Goal: Transaction & Acquisition: Purchase product/service

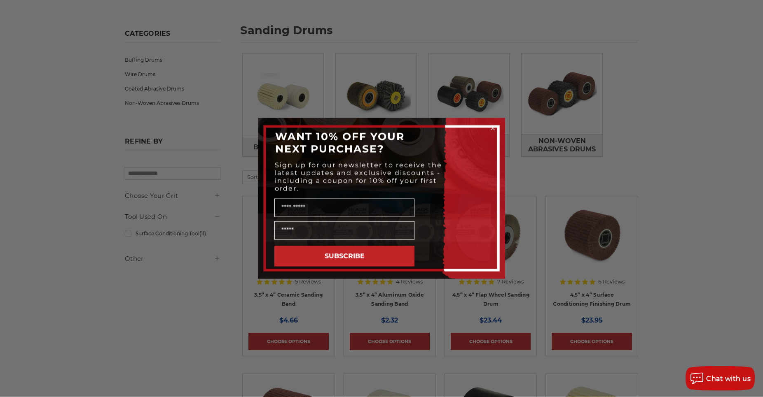
scroll to position [126, 0]
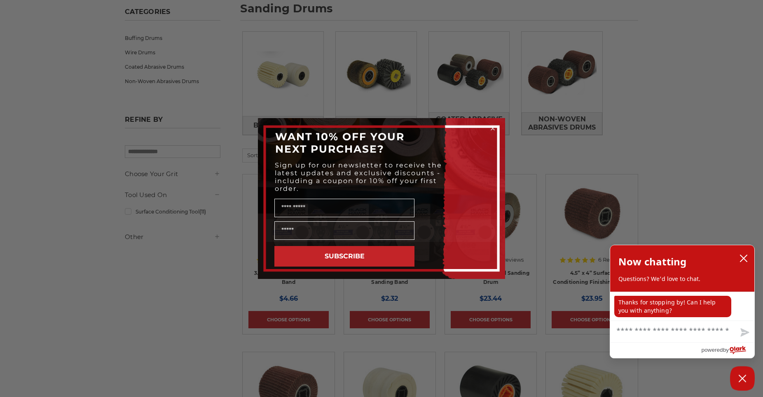
click at [492, 126] on circle "Close dialog" at bounding box center [493, 129] width 8 height 8
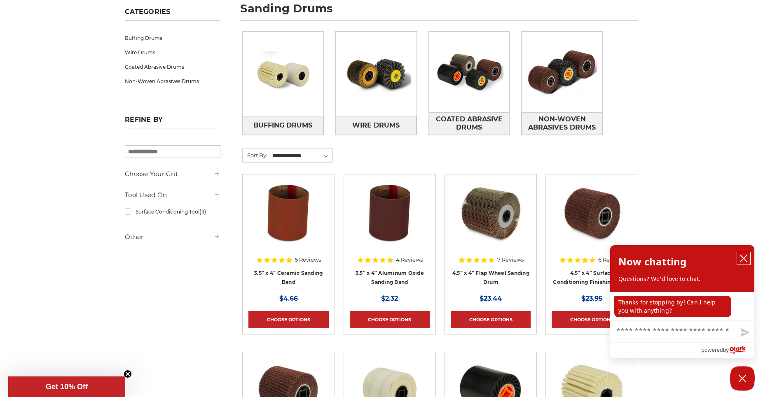
click at [742, 258] on icon "close chatbox" at bounding box center [743, 258] width 7 height 7
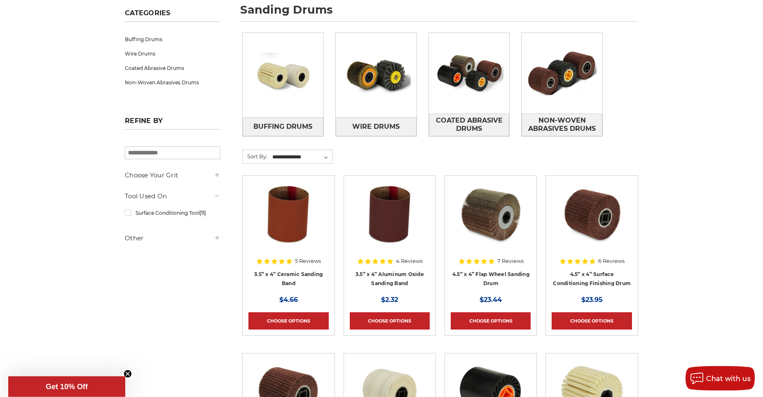
scroll to position [0, 0]
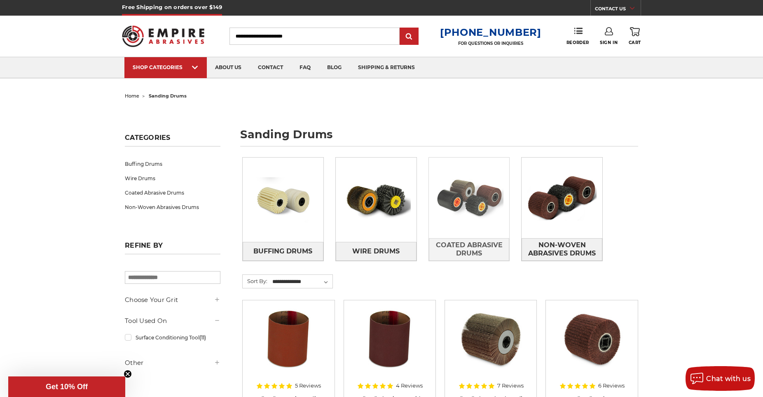
click at [472, 216] on img at bounding box center [469, 198] width 81 height 57
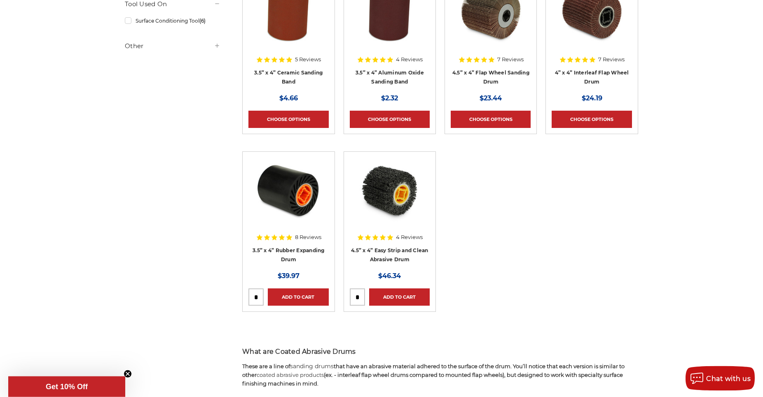
scroll to position [252, 0]
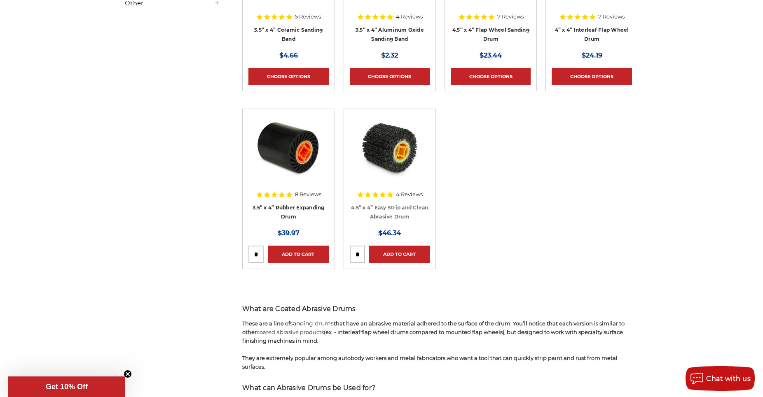
click at [387, 209] on link "4.5” x 4” Easy Strip and Clean Abrasive Drum" at bounding box center [389, 213] width 77 height 16
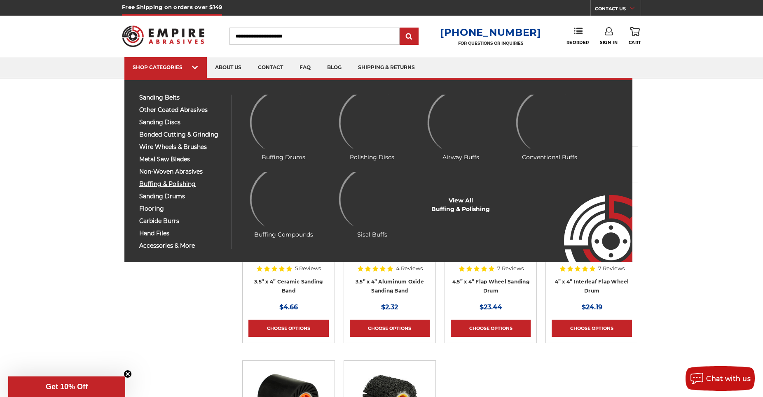
click at [166, 182] on div "sanding belts 3/8" x 13" 1/2" x 18" 1/2" x 24" 1" x 30" 1" x 42"" at bounding box center [182, 172] width 98 height 154
